Goal: Information Seeking & Learning: Find specific fact

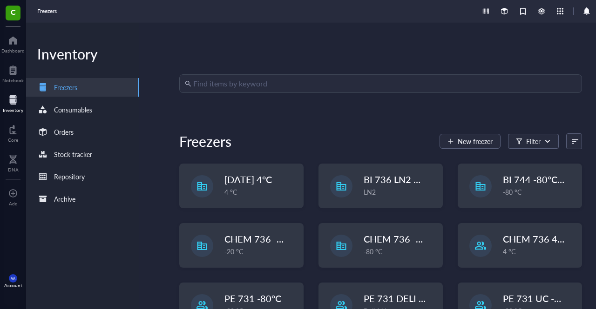
click at [77, 88] on div "Freezers" at bounding box center [65, 87] width 23 height 10
click at [216, 76] on input "search" at bounding box center [384, 84] width 383 height 18
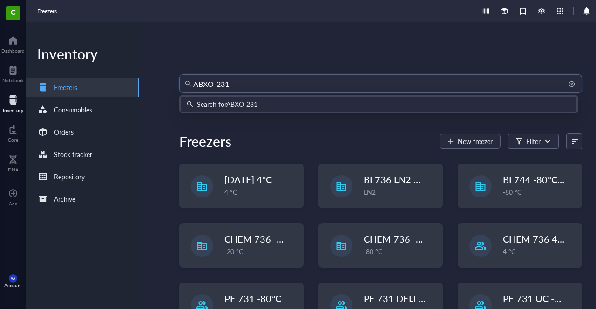
type input "ABXO-2314"
click at [229, 109] on div "Search for ABXO-2314" at bounding box center [378, 104] width 395 height 15
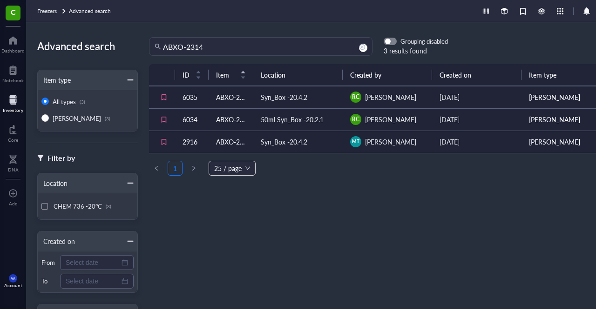
click at [231, 102] on td "ABXO-2495" at bounding box center [230, 97] width 45 height 22
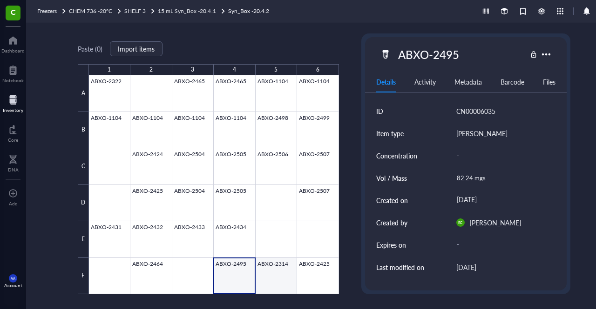
click at [272, 286] on div at bounding box center [214, 184] width 250 height 219
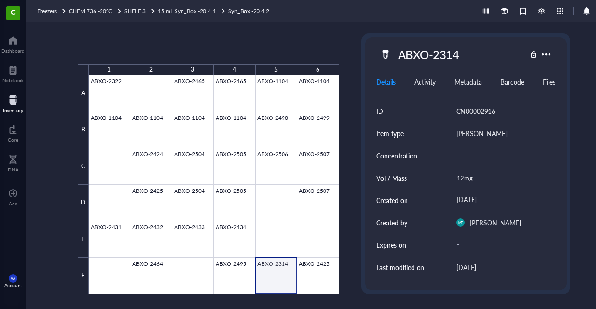
click at [275, 281] on div at bounding box center [214, 184] width 250 height 219
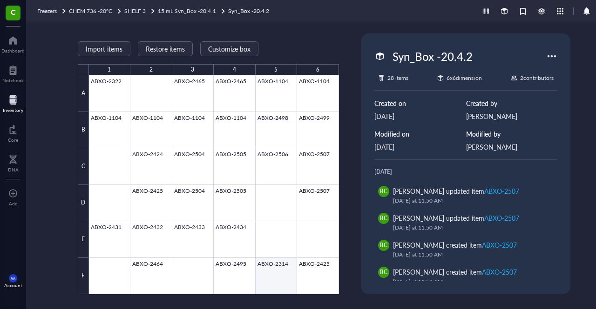
click at [275, 281] on div at bounding box center [214, 184] width 250 height 219
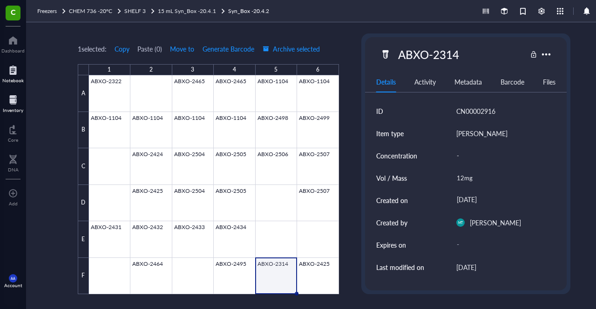
click at [11, 70] on div at bounding box center [12, 70] width 21 height 15
